Goal: Task Accomplishment & Management: Manage account settings

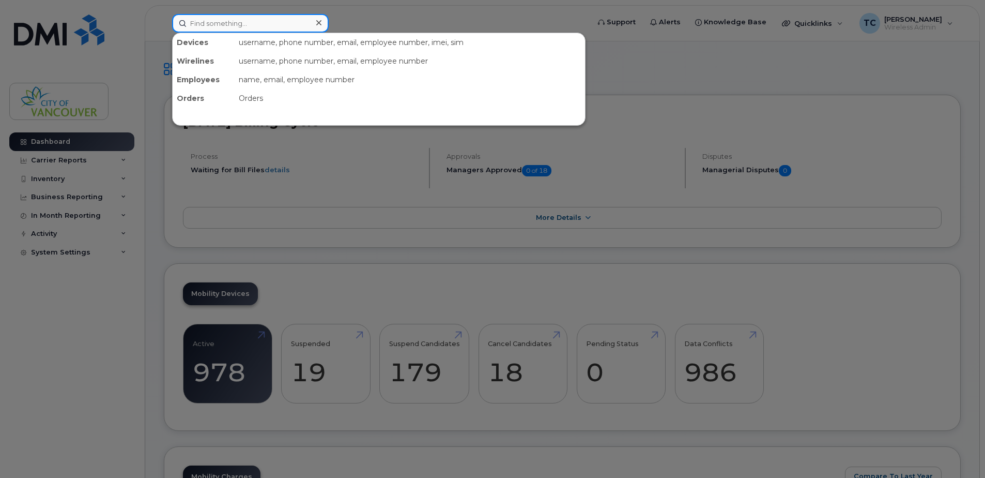
click at [278, 31] on input at bounding box center [250, 23] width 157 height 19
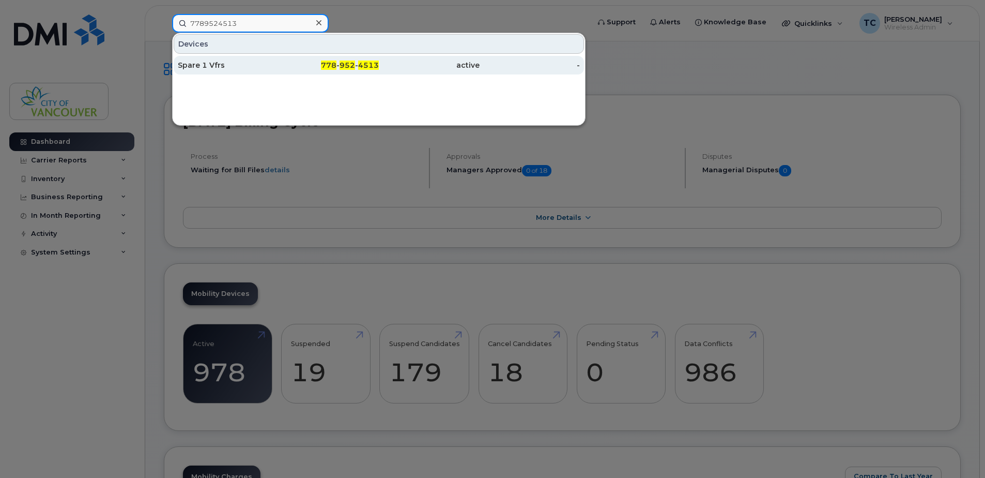
type input "7789524513"
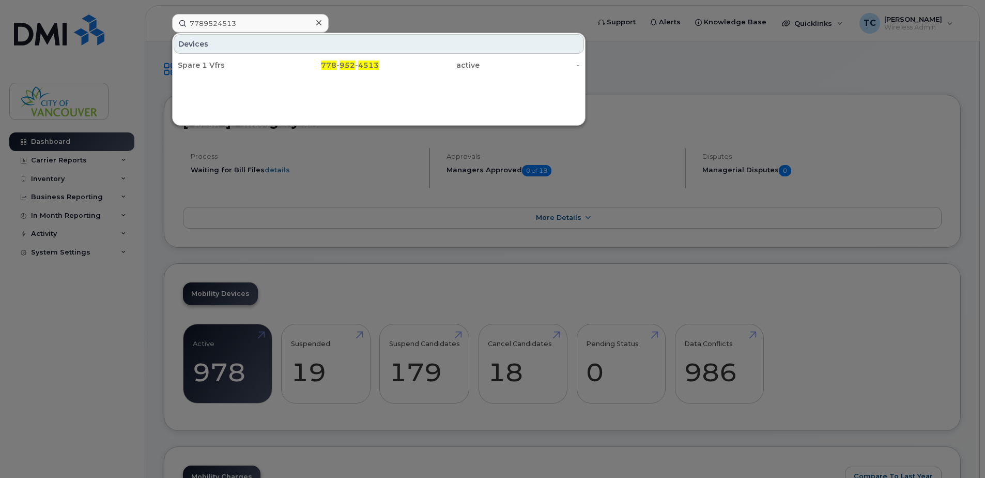
drag, startPoint x: 240, startPoint y: 62, endPoint x: 279, endPoint y: 78, distance: 42.6
click at [240, 62] on div "Spare 1 Vfrs" at bounding box center [228, 65] width 101 height 10
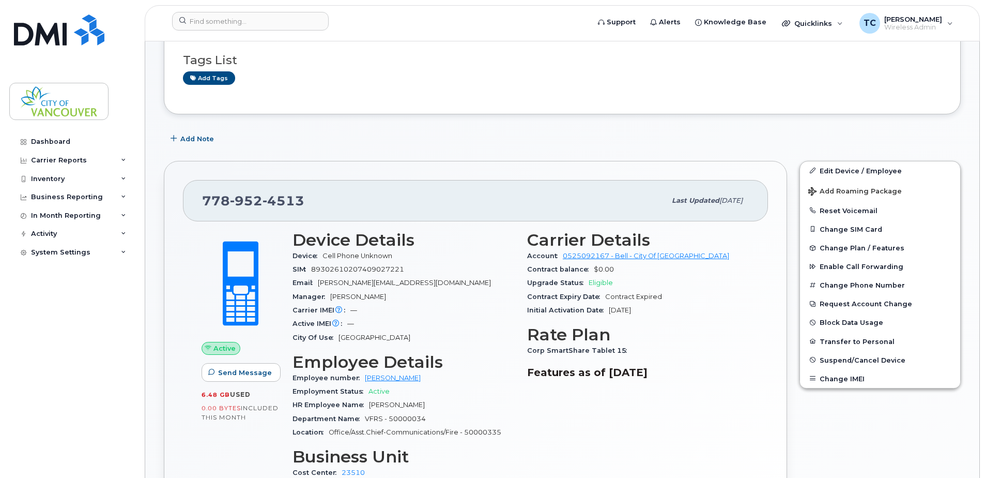
scroll to position [207, 0]
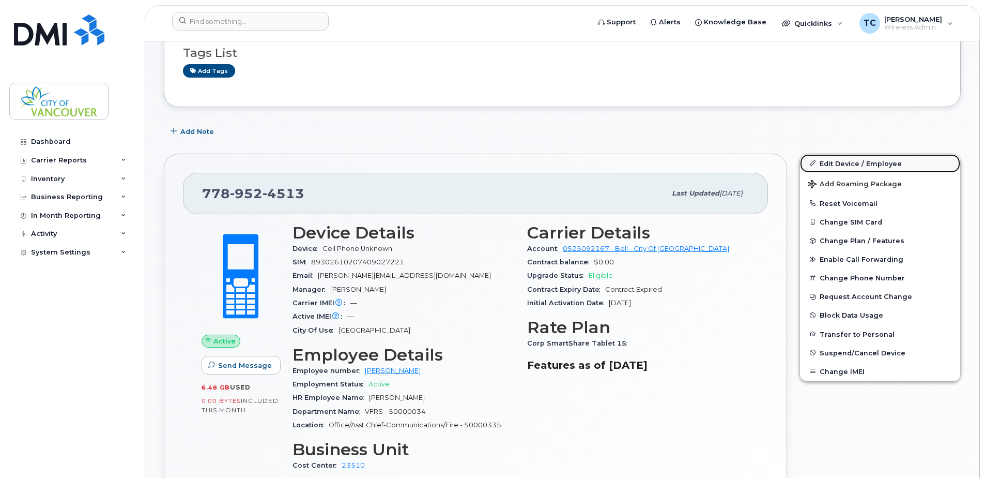
click at [846, 165] on link "Edit Device / Employee" at bounding box center [880, 163] width 160 height 19
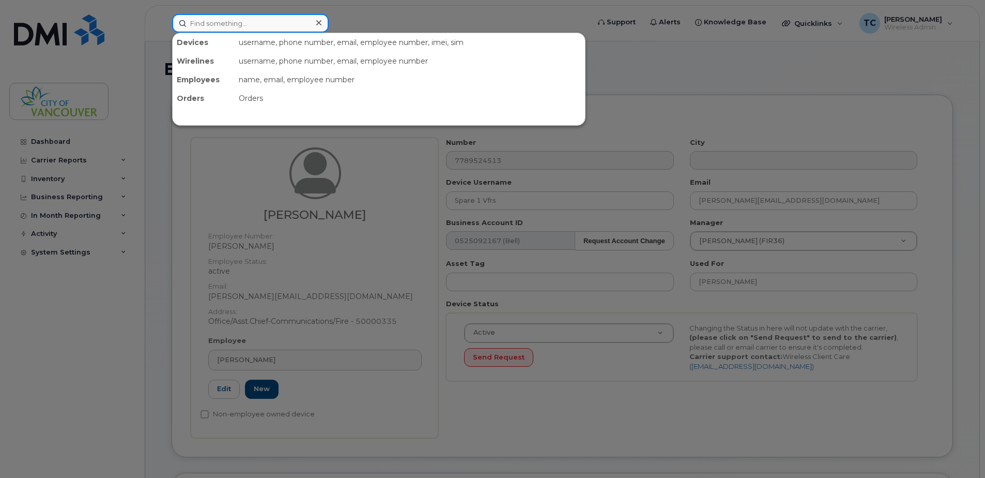
click at [243, 23] on input at bounding box center [250, 23] width 157 height 19
click at [270, 22] on input at bounding box center [250, 23] width 157 height 19
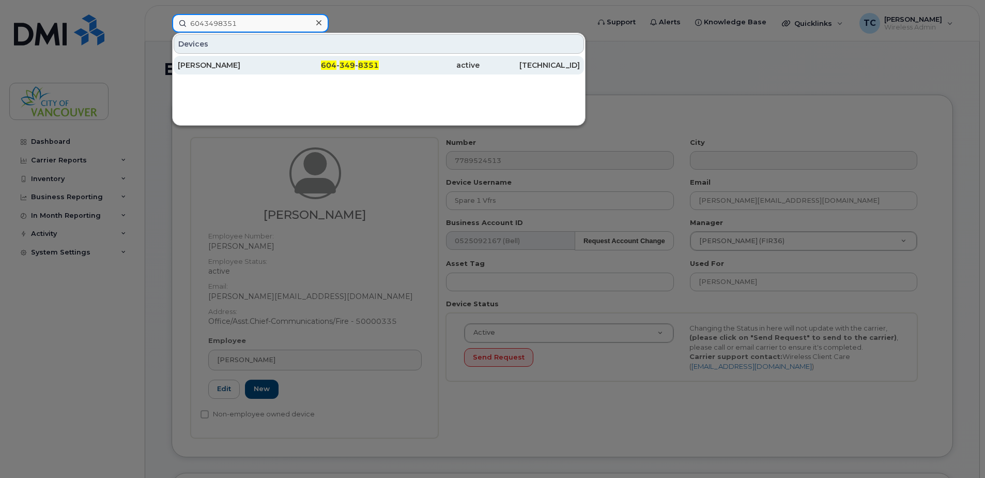
type input "6043498351"
click at [276, 65] on div "[PERSON_NAME]" at bounding box center [228, 65] width 101 height 10
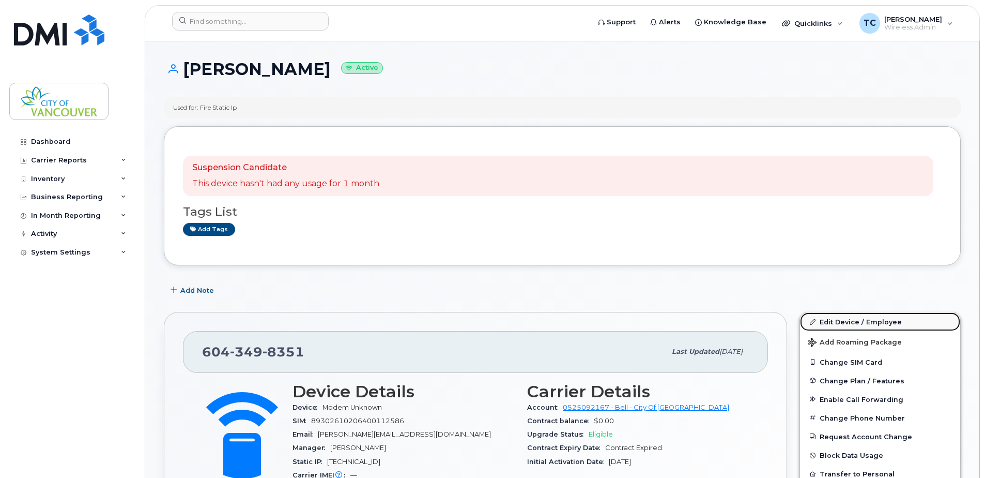
click at [848, 322] on link "Edit Device / Employee" at bounding box center [880, 321] width 160 height 19
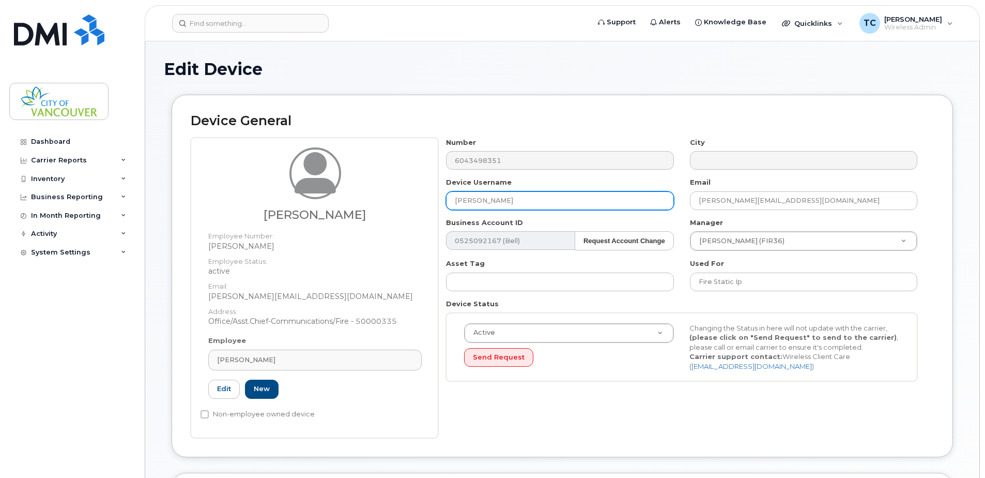
drag, startPoint x: 506, startPoint y: 194, endPoint x: 414, endPoint y: 196, distance: 92.6
click at [414, 196] on div "Ian Strand Employee Number: FRIAS Employee Status: active Email: ian.strand@van…" at bounding box center [562, 288] width 743 height 300
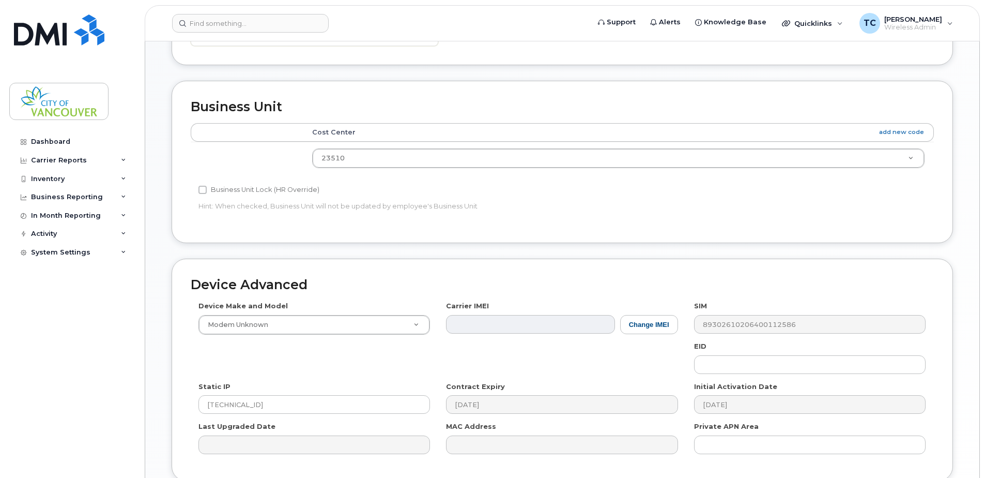
scroll to position [481, 0]
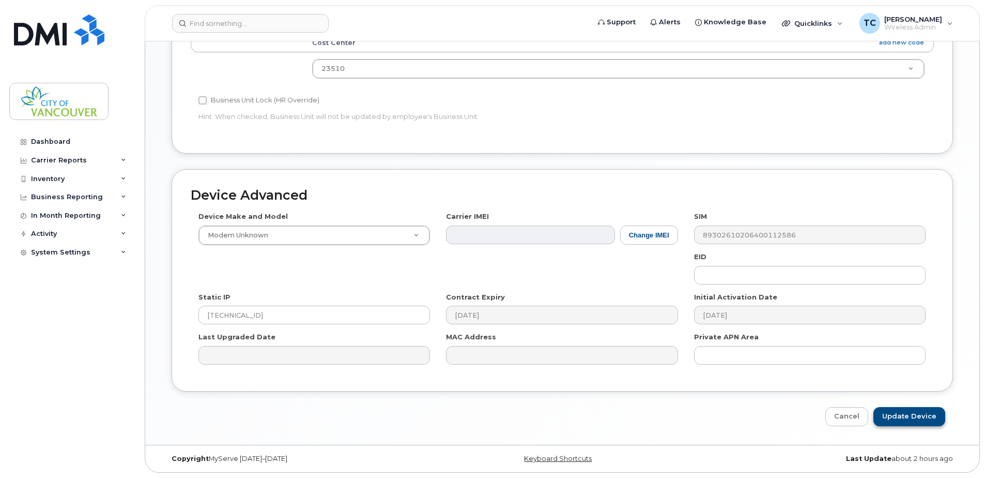
type input "Fire Static IP"
drag, startPoint x: 906, startPoint y: 409, endPoint x: 898, endPoint y: 411, distance: 9.0
click at [906, 409] on input "Update Device" at bounding box center [910, 416] width 72 height 19
type input "Saving..."
